Goal: Communication & Community: Share content

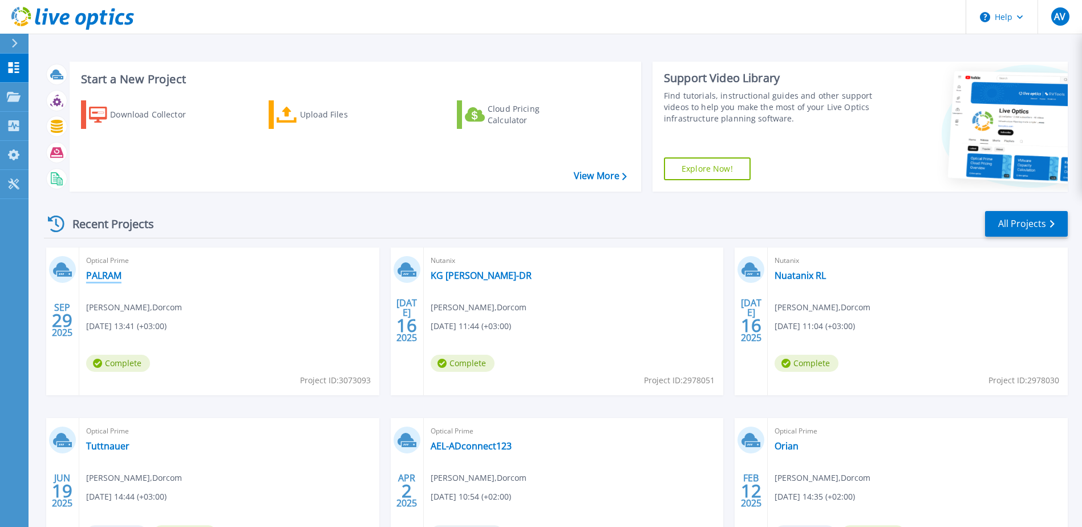
click at [105, 275] on link "PALRAM" at bounding box center [103, 275] width 35 height 11
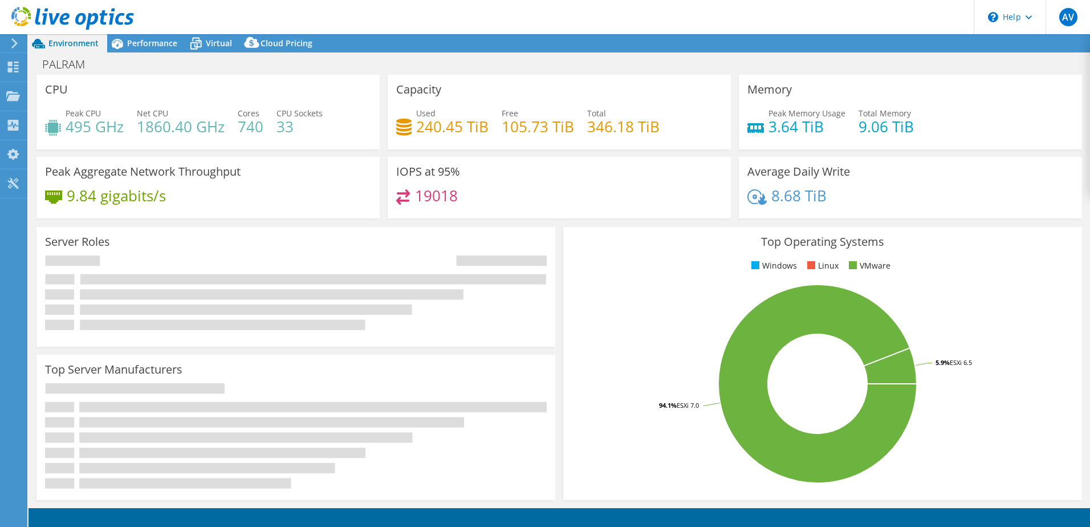
select select "USD"
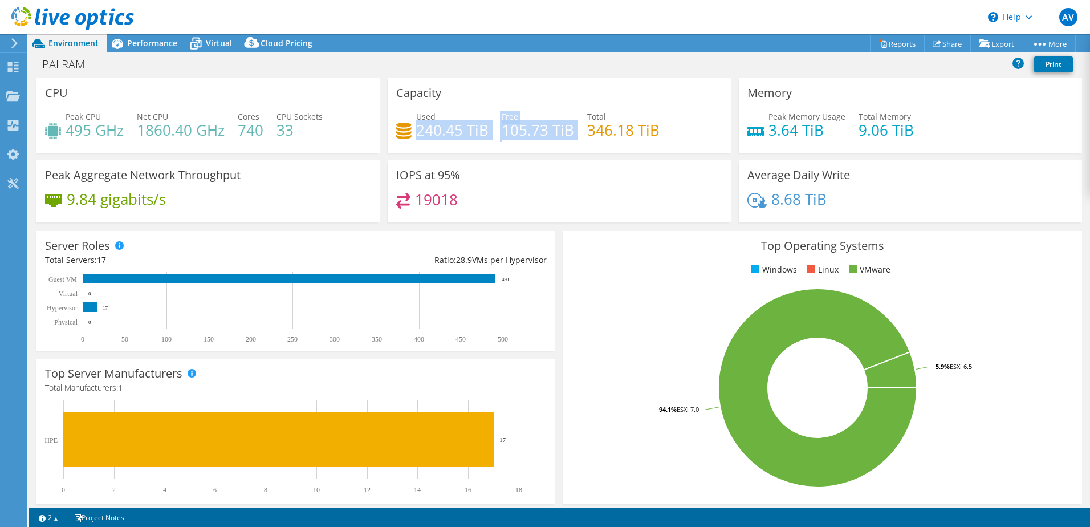
drag, startPoint x: 415, startPoint y: 139, endPoint x: 575, endPoint y: 137, distance: 160.3
click at [575, 137] on div "Used 240.45 TiB Free 105.73 TiB Total 346.18 TiB" at bounding box center [559, 129] width 326 height 37
drag, startPoint x: 575, startPoint y: 137, endPoint x: 548, endPoint y: 153, distance: 31.2
click at [548, 152] on div "Capacity Used 240.45 TiB Free 105.73 TiB Total 346.18 TiB" at bounding box center [559, 115] width 343 height 75
click at [474, 174] on div "IOPS at 95% 19018" at bounding box center [559, 191] width 343 height 62
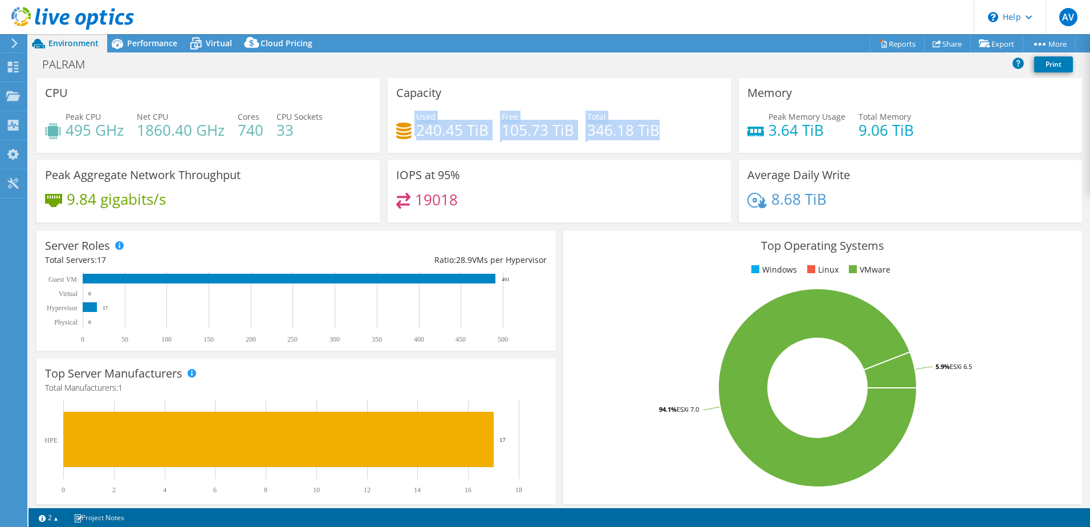
drag, startPoint x: 408, startPoint y: 132, endPoint x: 660, endPoint y: 134, distance: 252.1
click at [660, 133] on div "Used 240.45 TiB Free 105.73 TiB Total 346.18 TiB" at bounding box center [559, 129] width 326 height 37
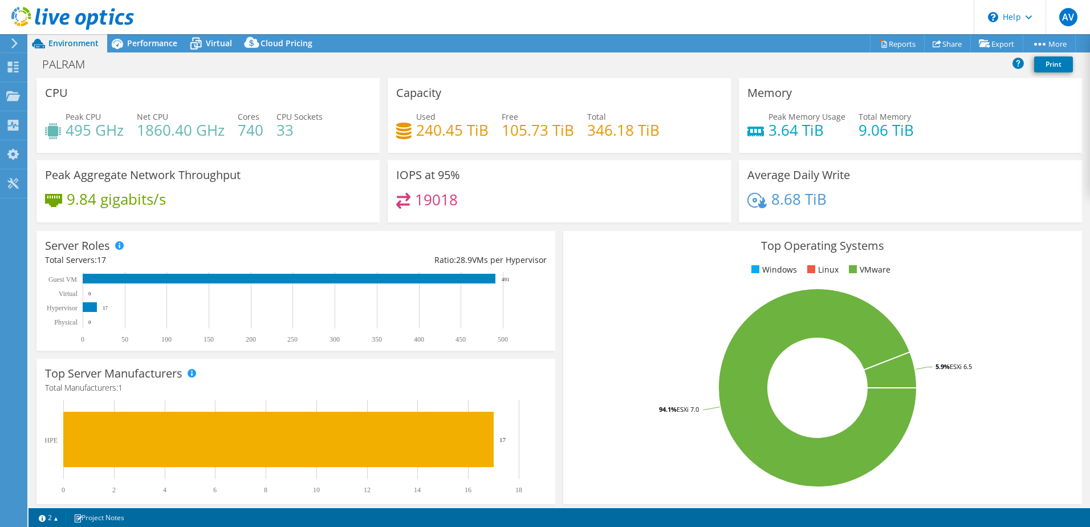
drag, startPoint x: 660, startPoint y: 134, endPoint x: 617, endPoint y: 153, distance: 47.0
click at [617, 153] on div "Capacity Used 240.45 TiB Free 105.73 TiB Total 346.18 TiB" at bounding box center [559, 119] width 351 height 82
drag, startPoint x: 507, startPoint y: 133, endPoint x: 614, endPoint y: 132, distance: 107.2
click at [614, 132] on div "Used 240.45 TiB Free 105.73 TiB Total 346.18 TiB" at bounding box center [559, 129] width 326 height 37
drag, startPoint x: 614, startPoint y: 132, endPoint x: 551, endPoint y: 177, distance: 77.7
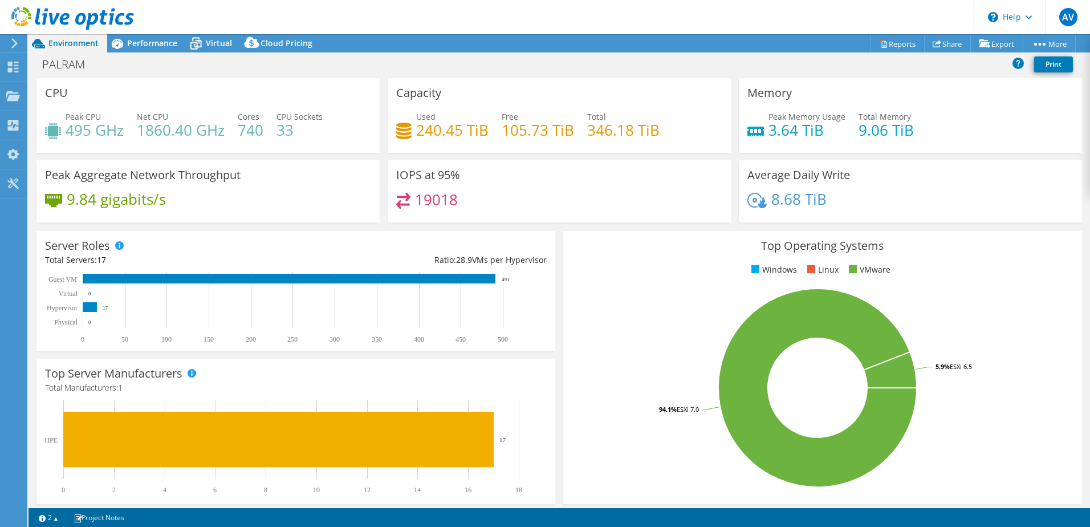
click at [551, 177] on div "IOPS at 95% 19018" at bounding box center [559, 191] width 343 height 62
click at [155, 40] on span "Performance" at bounding box center [152, 43] width 50 height 11
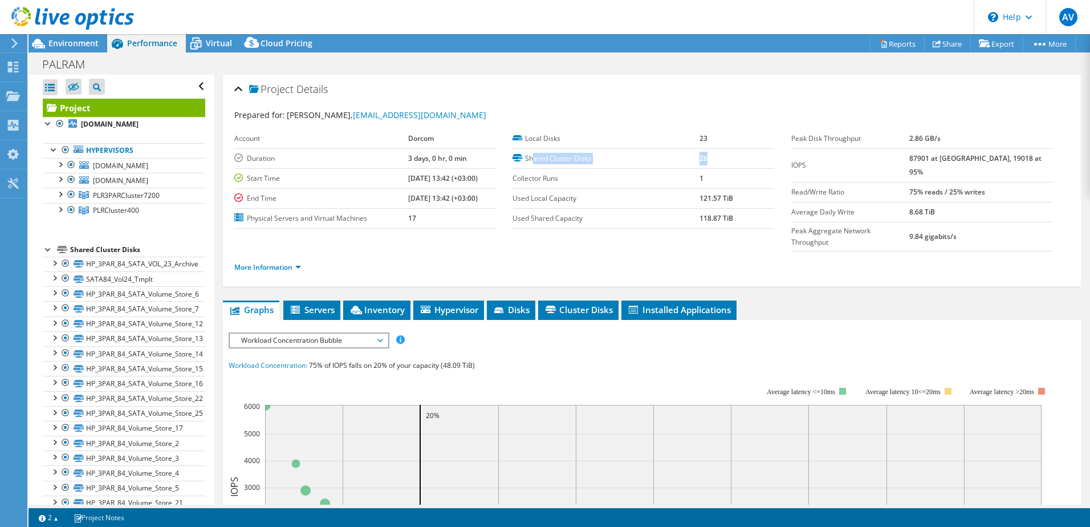
drag, startPoint x: 531, startPoint y: 160, endPoint x: 721, endPoint y: 160, distance: 189.9
click at [721, 160] on tr "Shared Cluster Disks 26" at bounding box center [643, 158] width 261 height 20
drag, startPoint x: 721, startPoint y: 160, endPoint x: 704, endPoint y: 186, distance: 31.5
click at [705, 185] on td "1" at bounding box center [737, 178] width 75 height 20
drag, startPoint x: 285, startPoint y: 218, endPoint x: 371, endPoint y: 221, distance: 86.1
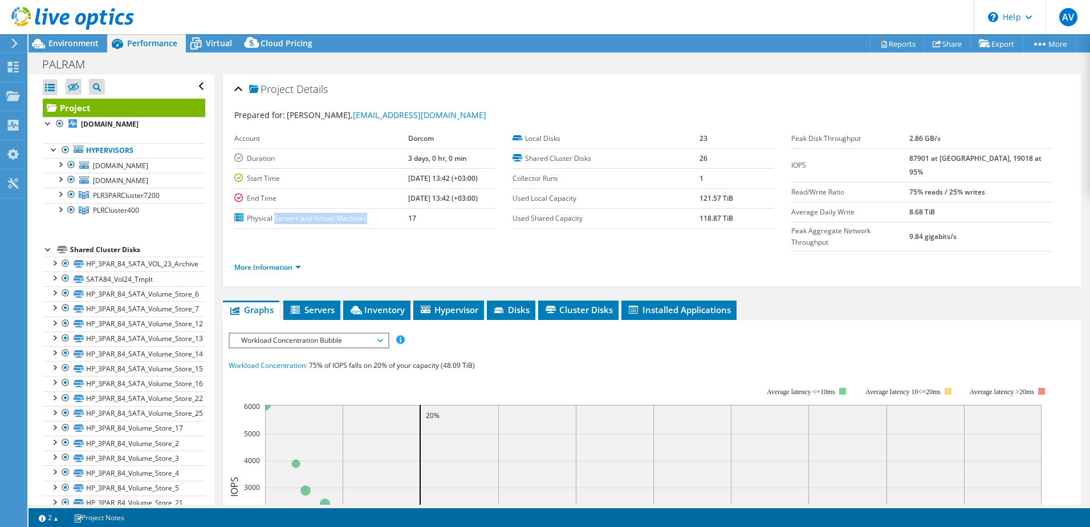
click at [371, 220] on label "Physical Servers and Virtual Machines" at bounding box center [321, 218] width 174 height 11
drag, startPoint x: 371, startPoint y: 221, endPoint x: 278, endPoint y: 244, distance: 95.3
click at [278, 262] on link "More Information" at bounding box center [267, 267] width 67 height 10
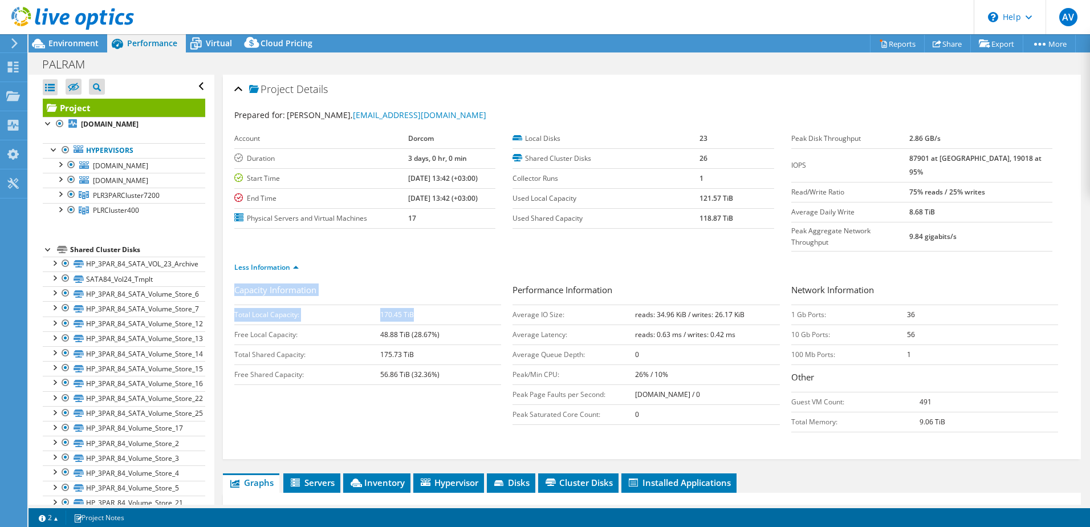
drag, startPoint x: 238, startPoint y: 295, endPoint x: 435, endPoint y: 286, distance: 197.5
click at [435, 286] on div "Project Details Prepared for: [PERSON_NAME], [EMAIL_ADDRESS][DOMAIN_NAME] Accou…" at bounding box center [652, 267] width 858 height 384
drag, startPoint x: 435, startPoint y: 286, endPoint x: 399, endPoint y: 310, distance: 43.5
click at [399, 330] on b "48.88 TiB (28.67%)" at bounding box center [409, 335] width 59 height 10
drag, startPoint x: 229, startPoint y: 332, endPoint x: 416, endPoint y: 330, distance: 186.5
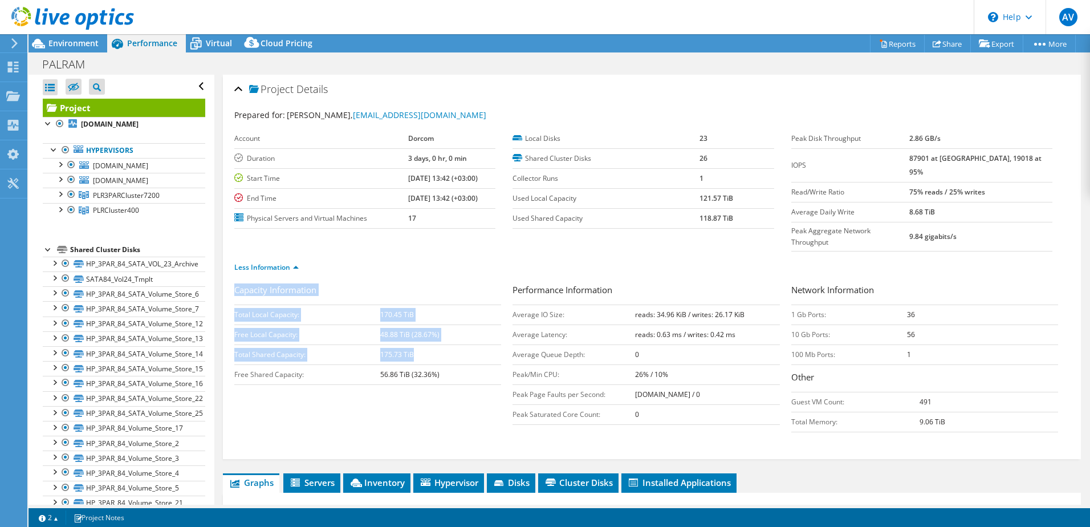
click at [416, 330] on div "Project Details Prepared for: [PERSON_NAME], [EMAIL_ADDRESS][DOMAIN_NAME] Accou…" at bounding box center [652, 267] width 858 height 384
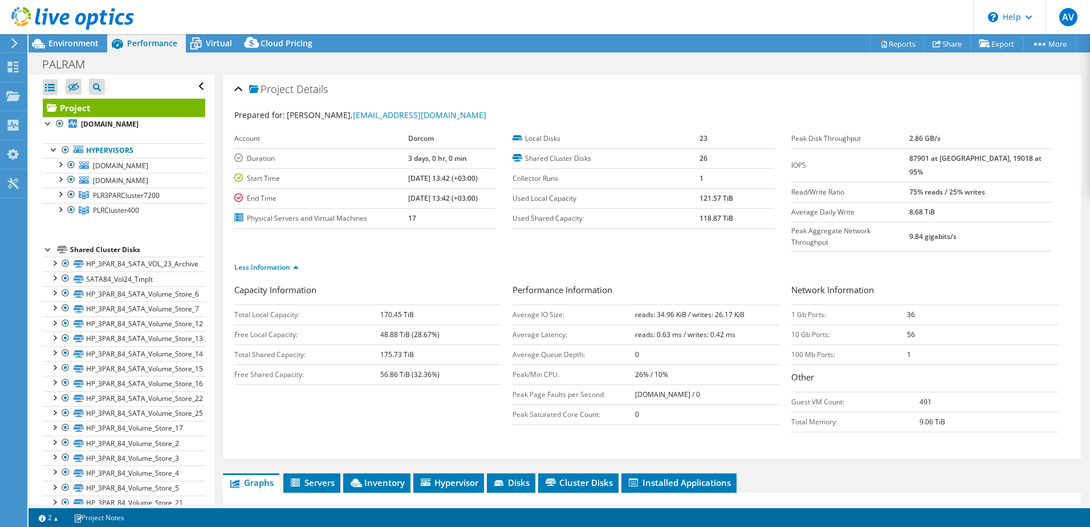
drag, startPoint x: 416, startPoint y: 330, endPoint x: 397, endPoint y: 342, distance: 21.8
click at [397, 364] on td "56.86 TiB (32.36%)" at bounding box center [440, 374] width 121 height 20
drag, startPoint x: 234, startPoint y: 352, endPoint x: 470, endPoint y: 351, distance: 235.5
click at [470, 364] on tr "Free Shared Capacity: 56.86 TiB (32.36%)" at bounding box center [367, 374] width 267 height 20
drag, startPoint x: 470, startPoint y: 351, endPoint x: 436, endPoint y: 376, distance: 42.0
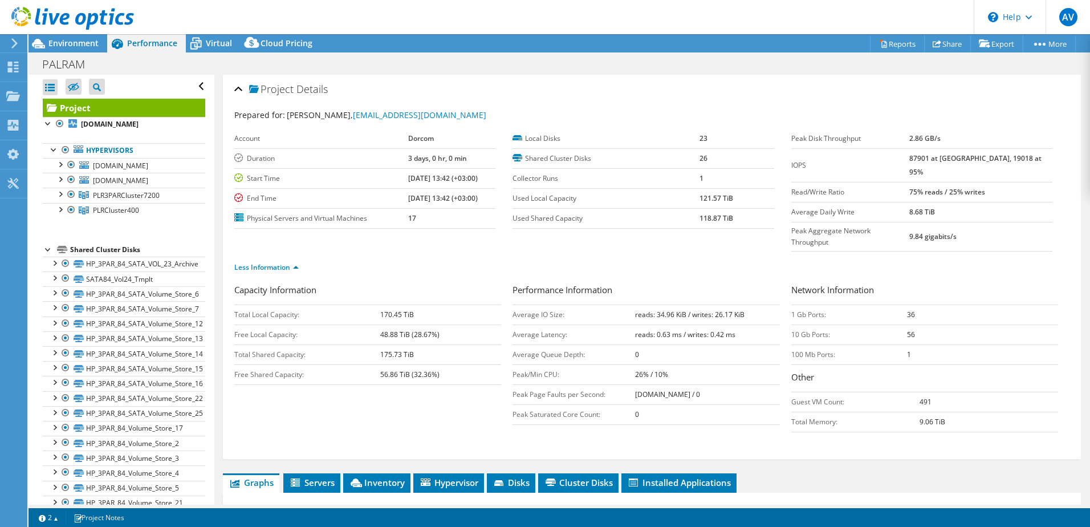
click at [436, 376] on div "Capacity Information Total Local Capacity: 170.45 TiB Free Local Capacity: 48.8…" at bounding box center [651, 360] width 835 height 155
drag, startPoint x: 380, startPoint y: 354, endPoint x: 475, endPoint y: 360, distance: 94.9
click at [475, 364] on td "56.86 TiB (32.36%)" at bounding box center [440, 374] width 121 height 20
drag, startPoint x: 475, startPoint y: 360, endPoint x: 429, endPoint y: 382, distance: 51.0
click at [429, 383] on div "Capacity Information Total Local Capacity: 170.45 TiB Free Local Capacity: 48.8…" at bounding box center [651, 360] width 835 height 155
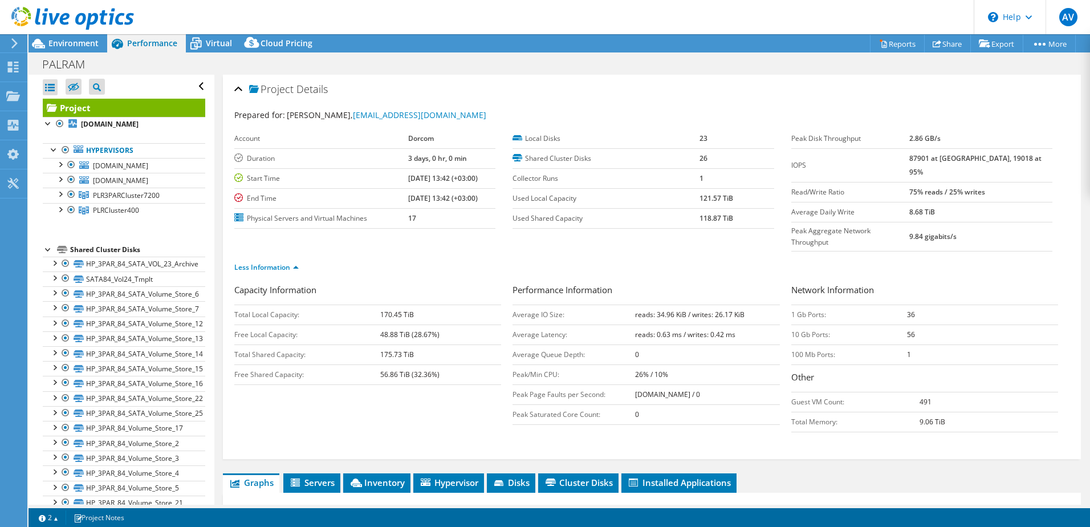
drag, startPoint x: 370, startPoint y: 352, endPoint x: 462, endPoint y: 359, distance: 92.1
click at [462, 364] on tr "Free Shared Capacity: 56.86 TiB (32.36%)" at bounding box center [367, 374] width 267 height 20
drag, startPoint x: 462, startPoint y: 359, endPoint x: 420, endPoint y: 382, distance: 47.5
click at [420, 382] on div "Capacity Information Total Local Capacity: 170.45 TiB Free Local Capacity: 48.8…" at bounding box center [651, 360] width 835 height 155
drag, startPoint x: 375, startPoint y: 351, endPoint x: 466, endPoint y: 360, distance: 91.1
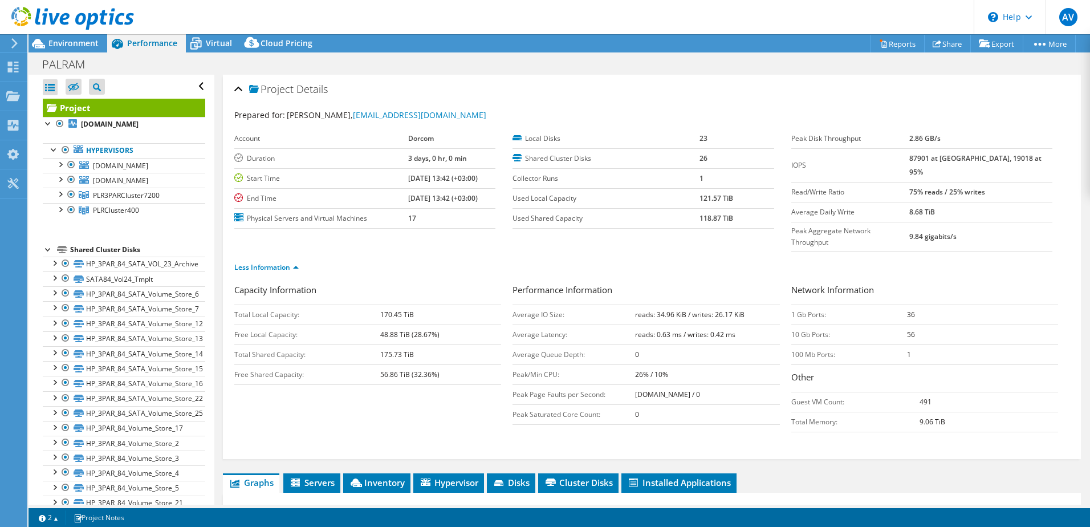
click at [466, 364] on tr "Free Shared Capacity: 56.86 TiB (32.36%)" at bounding box center [367, 374] width 267 height 20
drag, startPoint x: 466, startPoint y: 360, endPoint x: 421, endPoint y: 382, distance: 49.5
click at [420, 382] on div "Capacity Information Total Local Capacity: 170.45 TiB Free Local Capacity: 48.8…" at bounding box center [651, 360] width 835 height 155
drag, startPoint x: 374, startPoint y: 353, endPoint x: 463, endPoint y: 360, distance: 89.2
click at [464, 364] on tr "Free Shared Capacity: 56.86 TiB (32.36%)" at bounding box center [367, 374] width 267 height 20
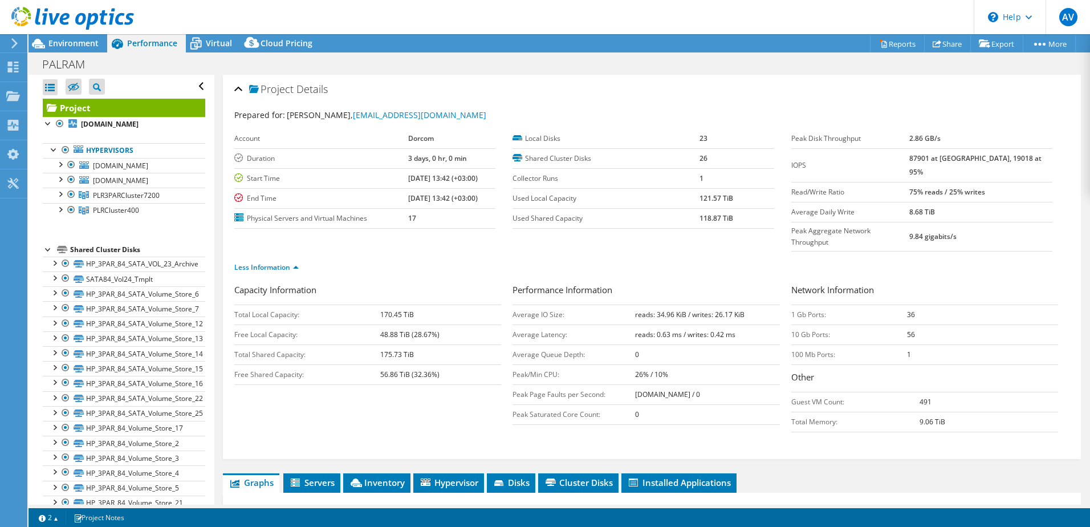
drag, startPoint x: 463, startPoint y: 360, endPoint x: 412, endPoint y: 382, distance: 55.2
click at [412, 382] on div "Capacity Information Total Local Capacity: 170.45 TiB Free Local Capacity: 48.8…" at bounding box center [651, 360] width 835 height 155
drag, startPoint x: 624, startPoint y: 296, endPoint x: 744, endPoint y: 371, distance: 141.5
click at [744, 372] on tbody "Average IO Size: reads: 34.96 KiB / writes: 26.17 KiB Average Latency: reads: 0…" at bounding box center [646, 365] width 267 height 120
drag, startPoint x: 744, startPoint y: 371, endPoint x: 720, endPoint y: 355, distance: 28.6
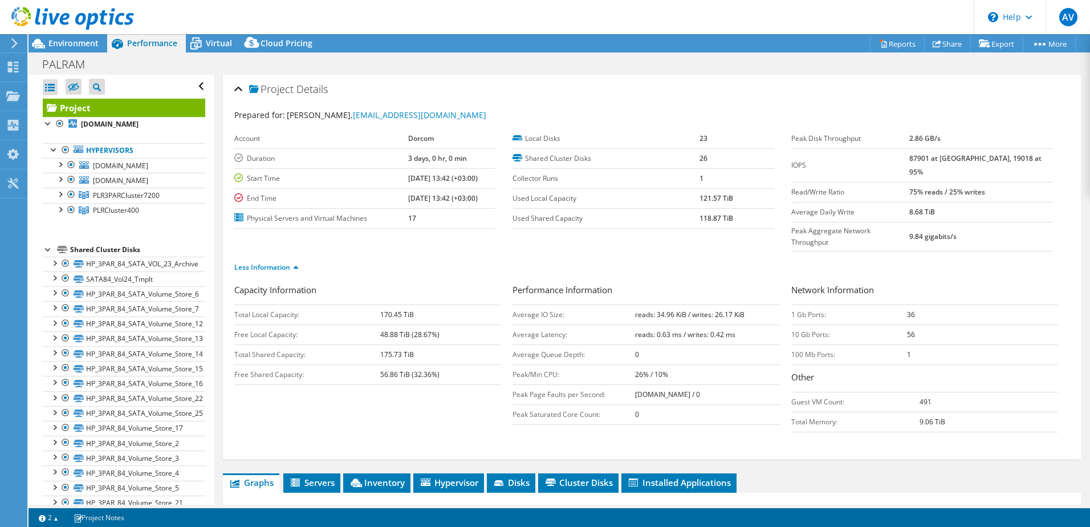
click at [720, 364] on td "26% / 10%" at bounding box center [707, 374] width 144 height 20
click at [652, 370] on b "26% / 10%" at bounding box center [651, 375] width 33 height 10
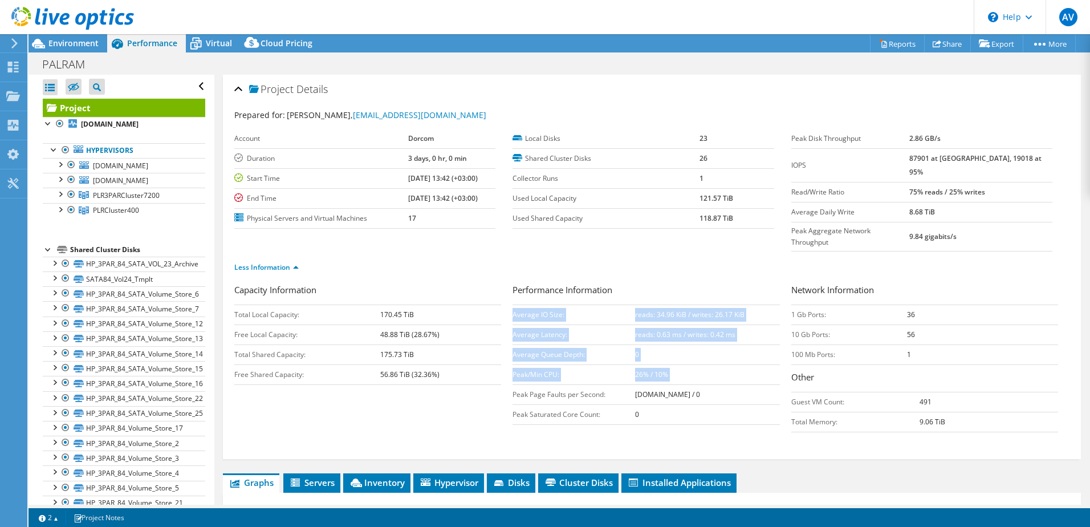
click at [510, 370] on div "Capacity Information Total Local Capacity: 170.45 TiB Free Local Capacity: 48.8…" at bounding box center [651, 360] width 835 height 155
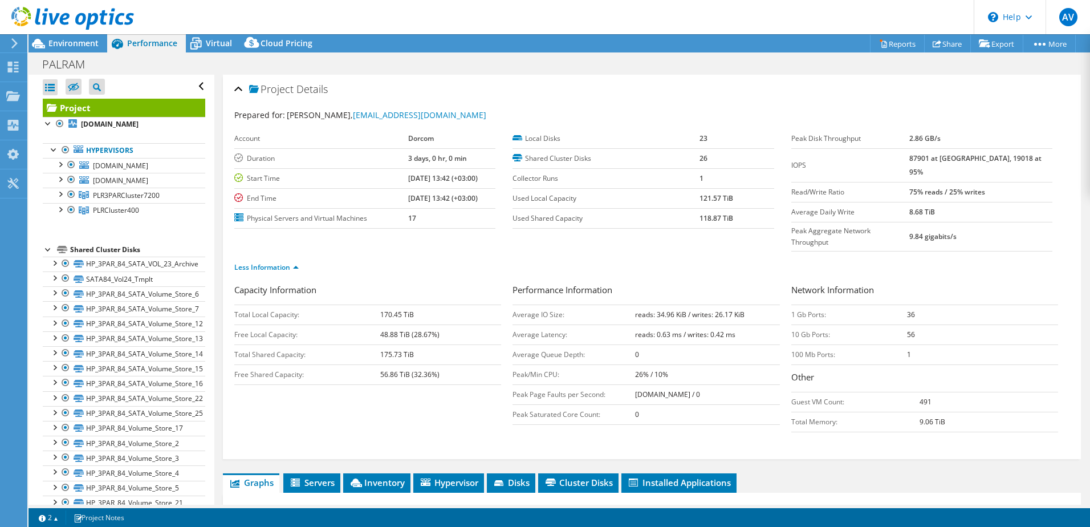
click at [514, 384] on td "Peak Page Faults per Second:" at bounding box center [574, 394] width 123 height 20
drag, startPoint x: 729, startPoint y: 376, endPoint x: 508, endPoint y: 380, distance: 221.3
click at [508, 380] on div "Capacity Information Total Local Capacity: 170.45 TiB Free Local Capacity: 48.8…" at bounding box center [651, 360] width 835 height 155
drag, startPoint x: 508, startPoint y: 380, endPoint x: 521, endPoint y: 396, distance: 20.2
click at [521, 404] on td "Peak Saturated Core Count:" at bounding box center [574, 414] width 123 height 20
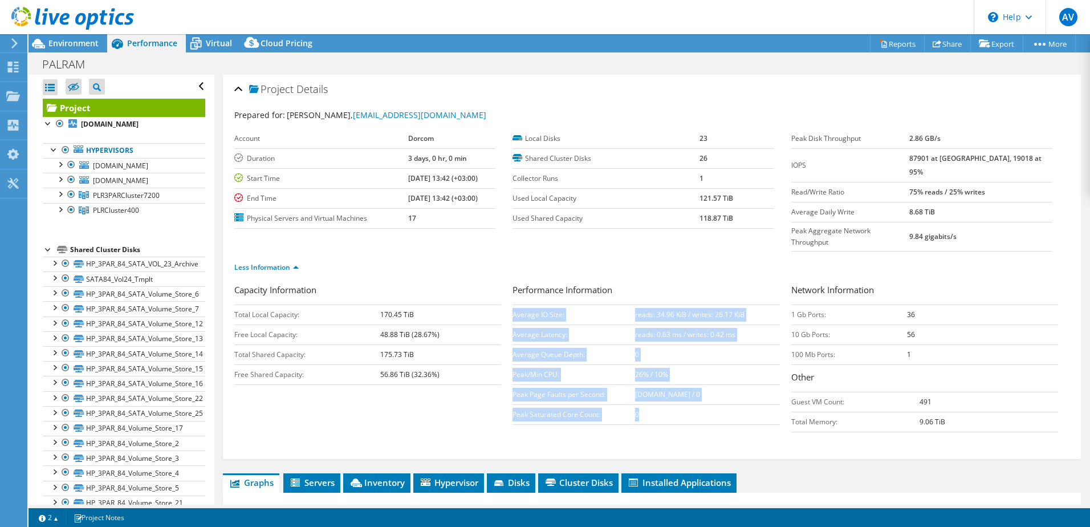
drag, startPoint x: 509, startPoint y: 391, endPoint x: 691, endPoint y: 392, distance: 181.9
click at [691, 392] on div "Capacity Information Total Local Capacity: 170.45 TiB Free Local Capacity: 48.8…" at bounding box center [651, 360] width 835 height 155
drag, startPoint x: 691, startPoint y: 392, endPoint x: 617, endPoint y: 407, distance: 75.0
click at [617, 409] on div "Capacity Information Total Local Capacity: 170.45 TiB Free Local Capacity: 48.8…" at bounding box center [651, 360] width 835 height 155
click at [627, 344] on td "Average Queue Depth:" at bounding box center [574, 354] width 123 height 20
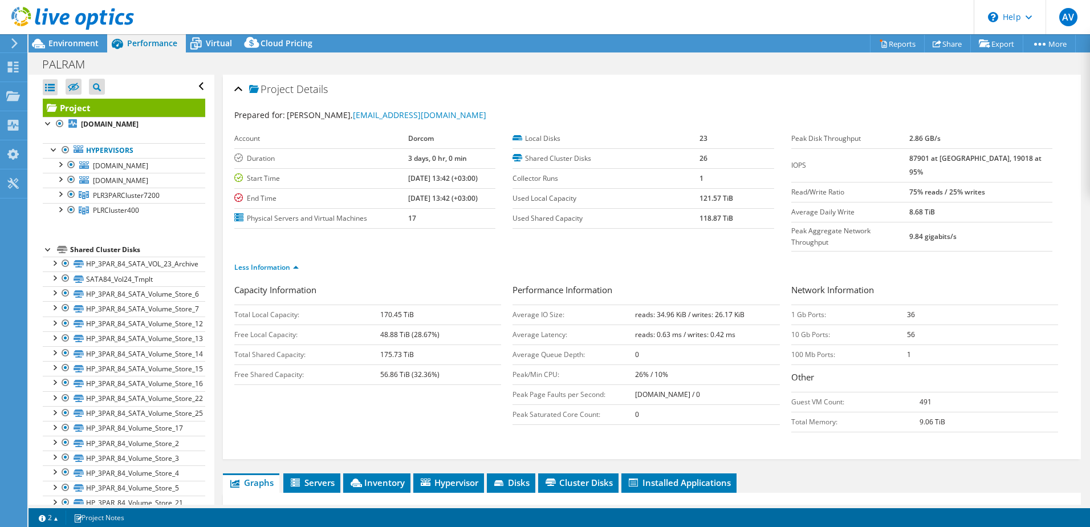
click at [613, 283] on h3 "Performance Information" at bounding box center [646, 290] width 267 height 15
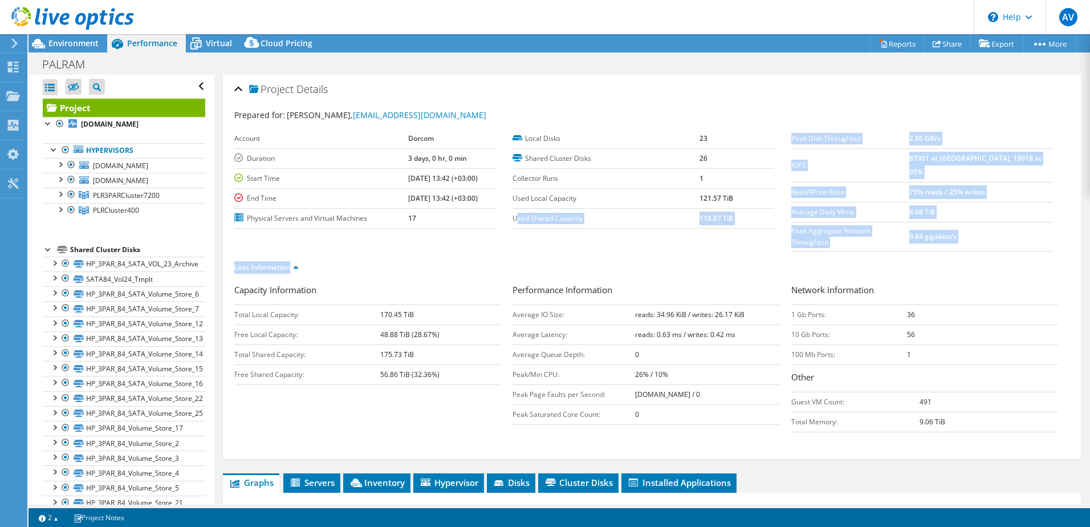
drag, startPoint x: 522, startPoint y: 219, endPoint x: 713, endPoint y: 235, distance: 192.3
click at [713, 235] on section "Prepared for: [PERSON_NAME], [EMAIL_ADDRESS][DOMAIN_NAME] Account Dorcom Durati…" at bounding box center [651, 196] width 835 height 175
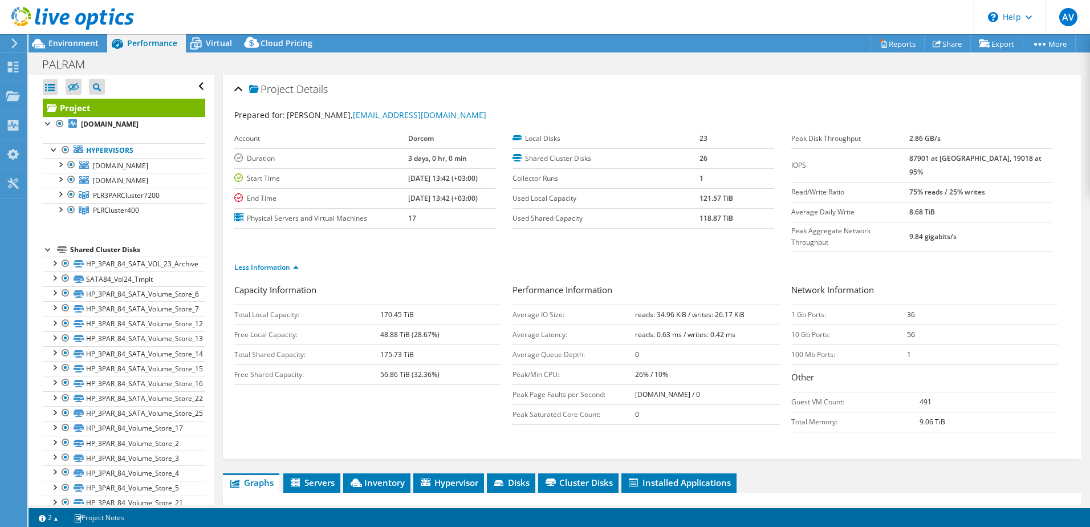
drag, startPoint x: 713, startPoint y: 235, endPoint x: 712, endPoint y: 262, distance: 27.4
click at [712, 283] on h3 "Performance Information" at bounding box center [646, 290] width 267 height 15
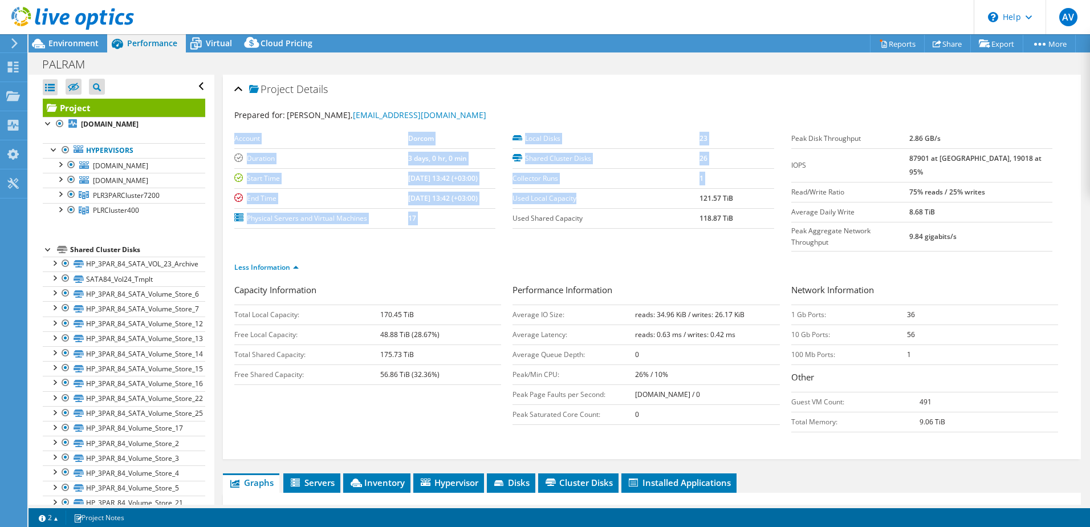
drag, startPoint x: 508, startPoint y: 196, endPoint x: 646, endPoint y: 220, distance: 140.5
click at [646, 218] on section "Account Dorcom Duration 3 days, 0 hr, 0 min Start Time [DATE] 13:42 (+03:00) En…" at bounding box center [512, 179] width 557 height 100
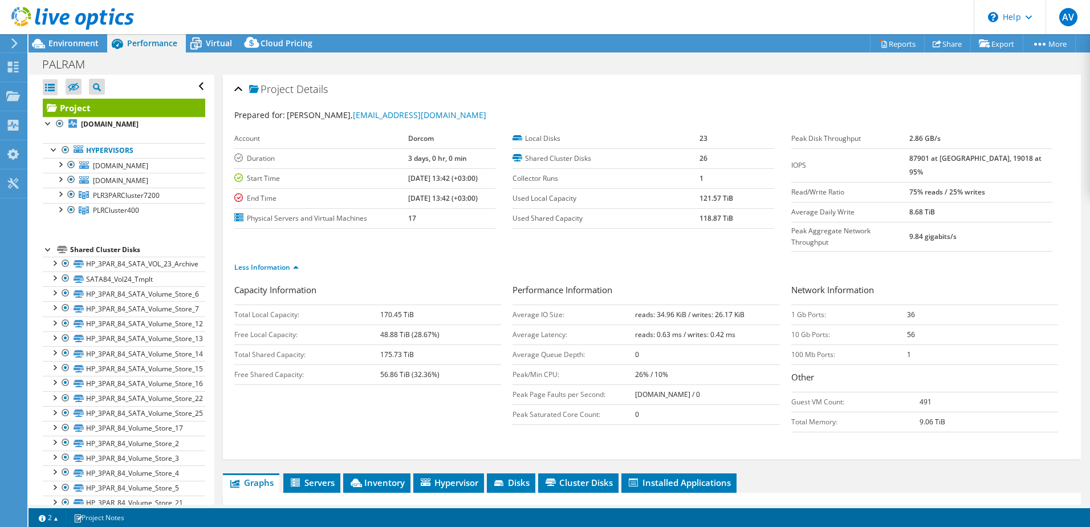
drag, startPoint x: 646, startPoint y: 220, endPoint x: 624, endPoint y: 259, distance: 45.7
click at [624, 259] on div "Less Information" at bounding box center [651, 268] width 835 height 32
click at [947, 45] on link "Share" at bounding box center [947, 44] width 47 height 18
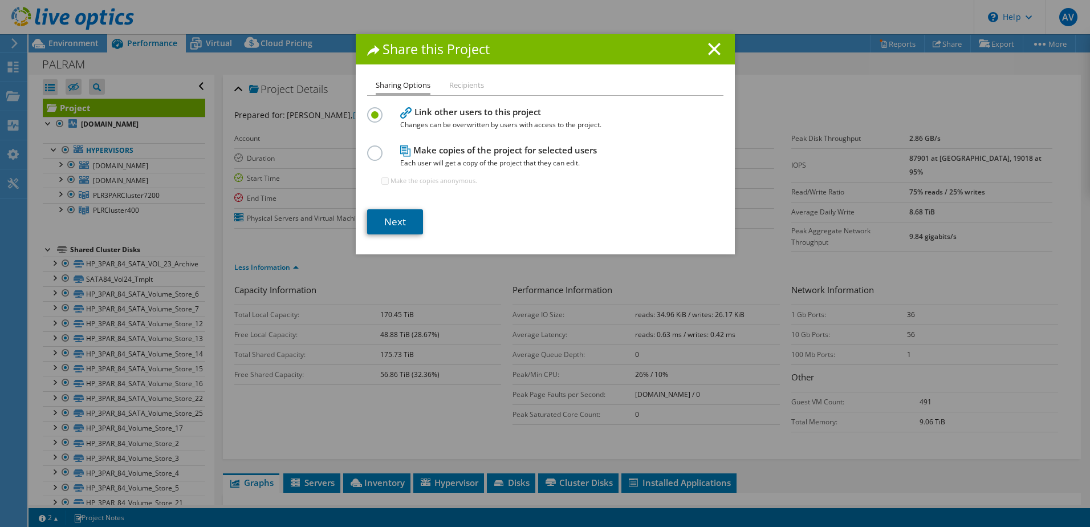
click at [389, 228] on link "Next" at bounding box center [395, 221] width 56 height 25
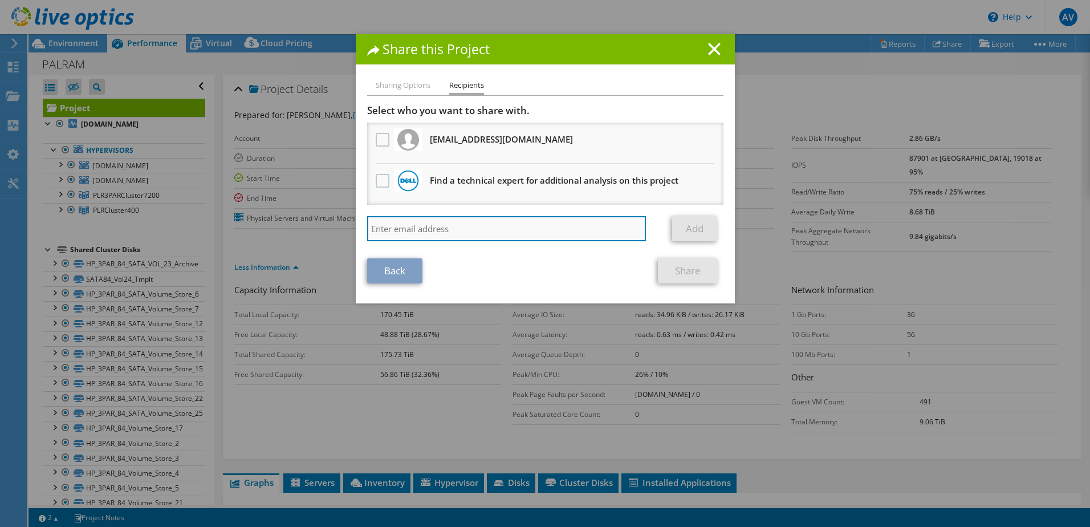
click at [408, 229] on input "search" at bounding box center [506, 228] width 279 height 25
type input "[EMAIL_ADDRESS][DOMAIN_NAME]"
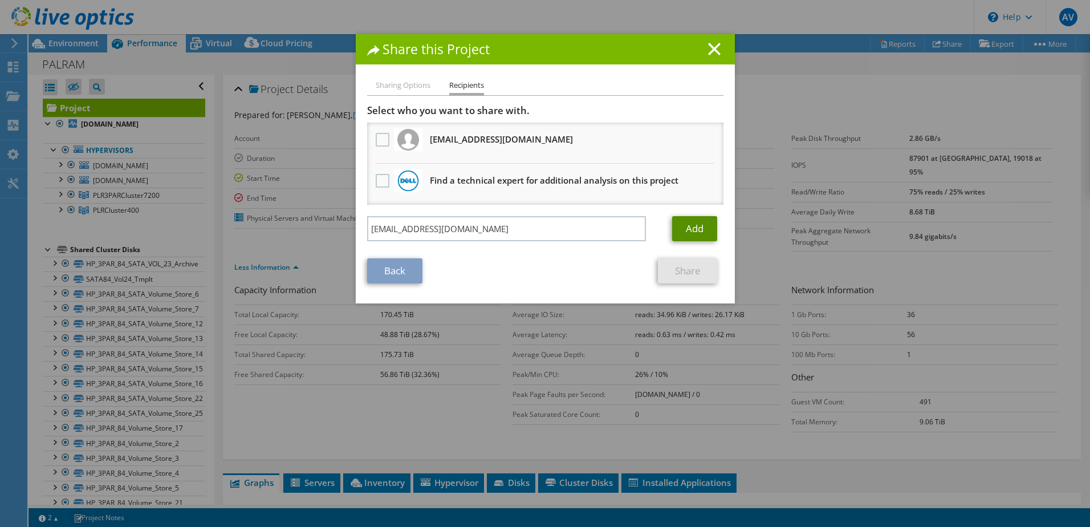
click at [699, 229] on link "Add" at bounding box center [694, 228] width 45 height 25
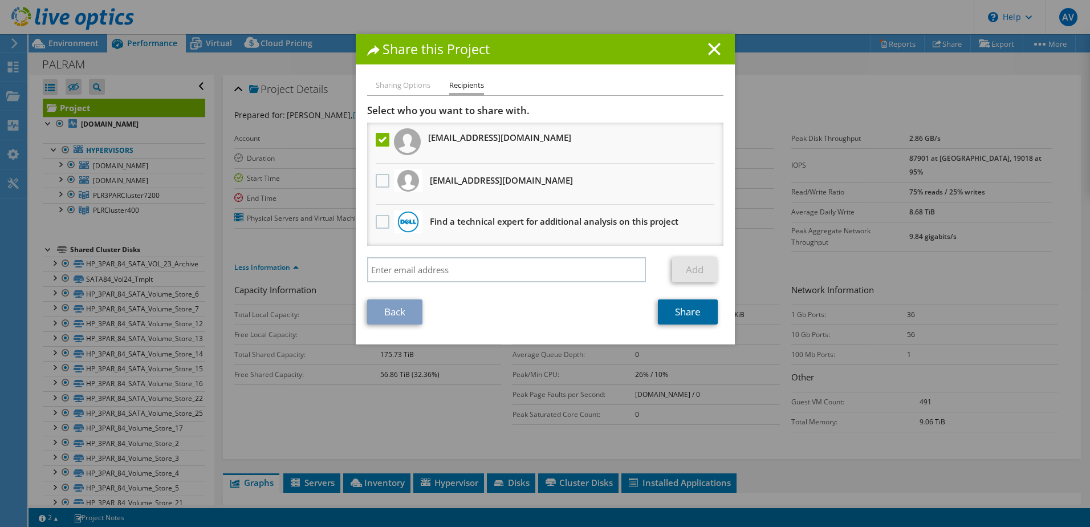
click at [689, 310] on link "Share" at bounding box center [688, 311] width 60 height 25
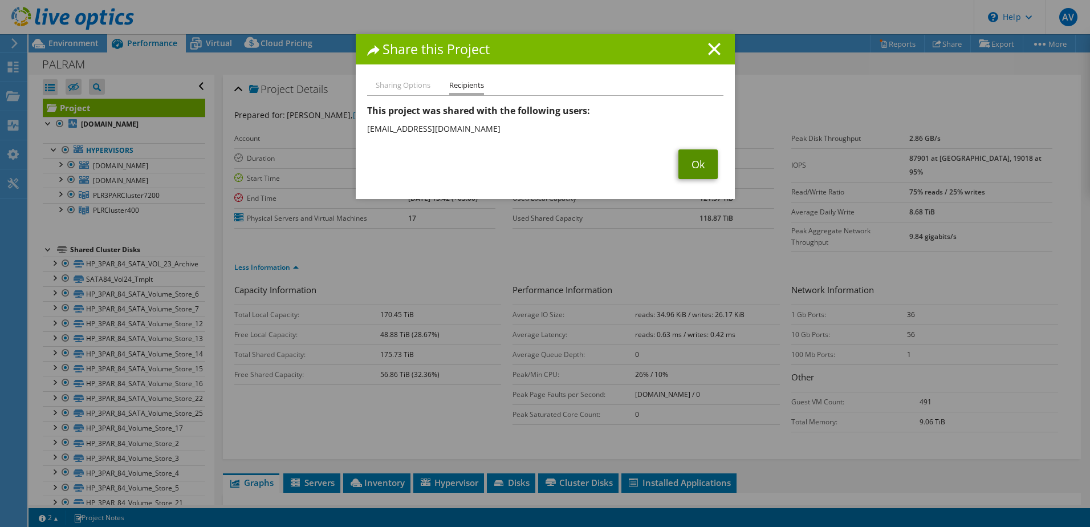
click at [689, 166] on link "Ok" at bounding box center [698, 164] width 39 height 30
